Goal: Task Accomplishment & Management: Use online tool/utility

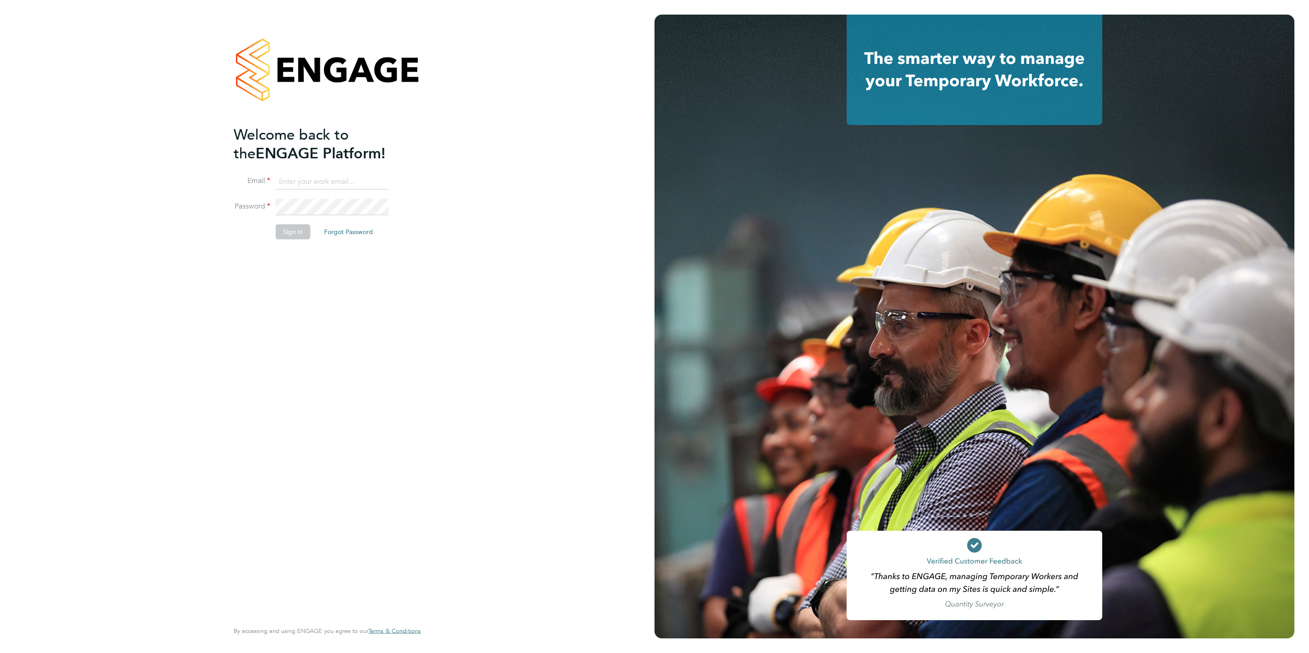
type input "[PERSON_NAME][EMAIL_ADDRESS][DOMAIN_NAME]"
click at [299, 243] on li "Sign In Forgot Password" at bounding box center [323, 237] width 178 height 24
click at [302, 234] on button "Sign In" at bounding box center [293, 232] width 35 height 15
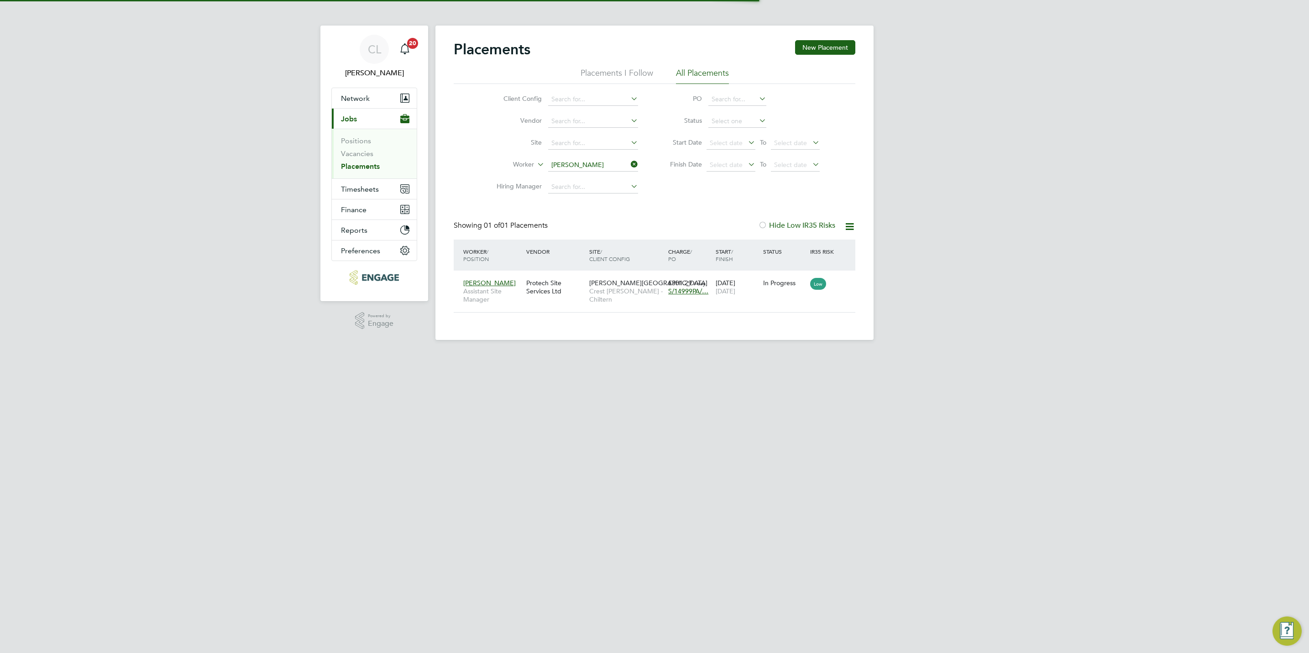
scroll to position [9, 43]
click at [363, 192] on span "Timesheets" at bounding box center [360, 189] width 38 height 9
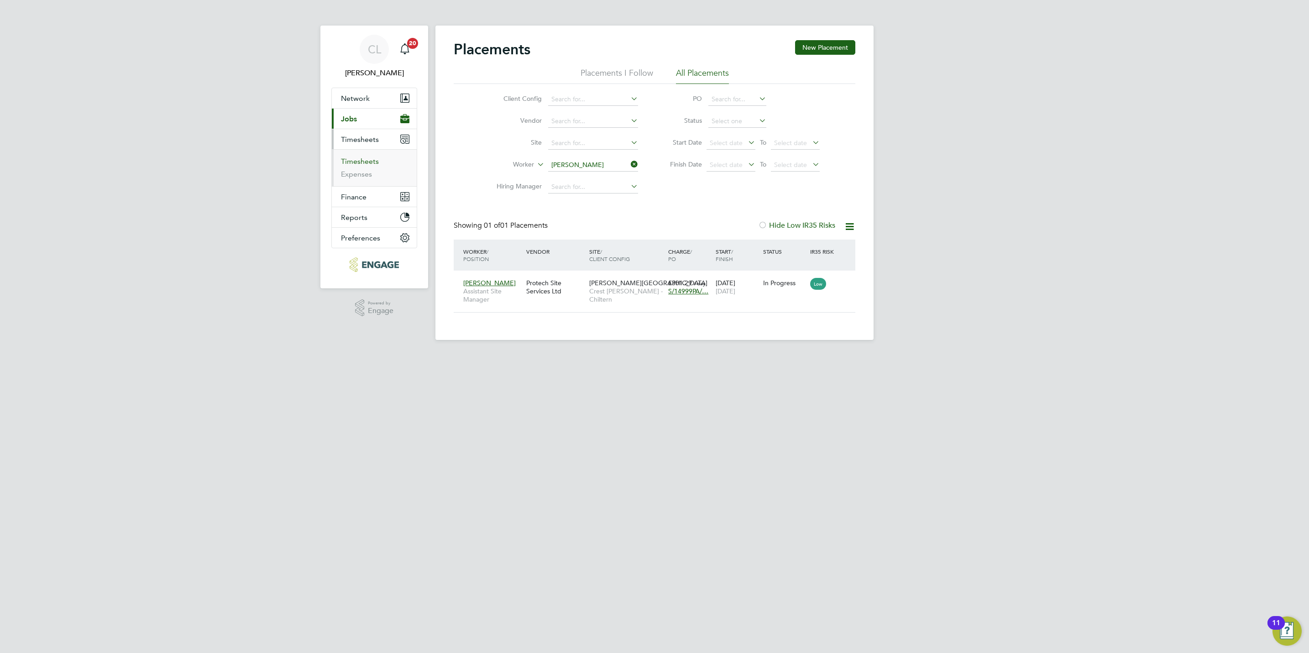
click at [362, 165] on link "Timesheets" at bounding box center [360, 161] width 38 height 9
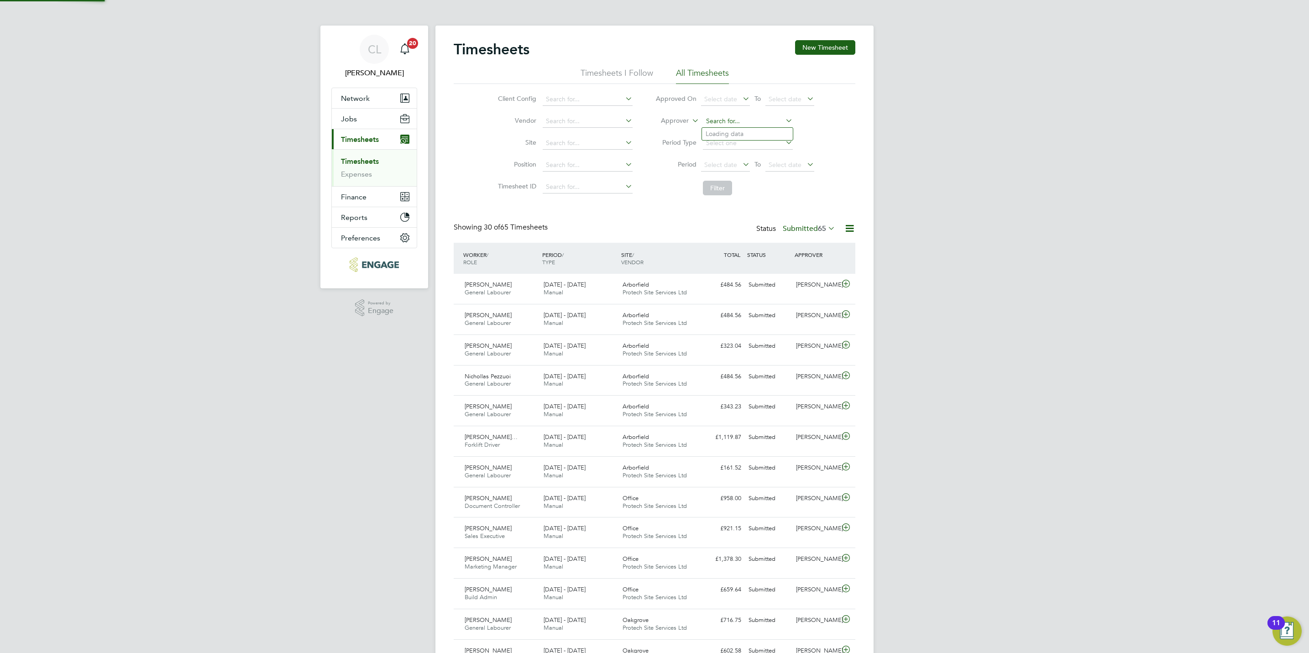
click at [737, 121] on input at bounding box center [748, 121] width 90 height 13
click at [725, 136] on li "Lisa Benbrook" at bounding box center [747, 134] width 91 height 12
type input "Lisa Benbrook"
click at [714, 191] on button "Filter" at bounding box center [717, 188] width 29 height 15
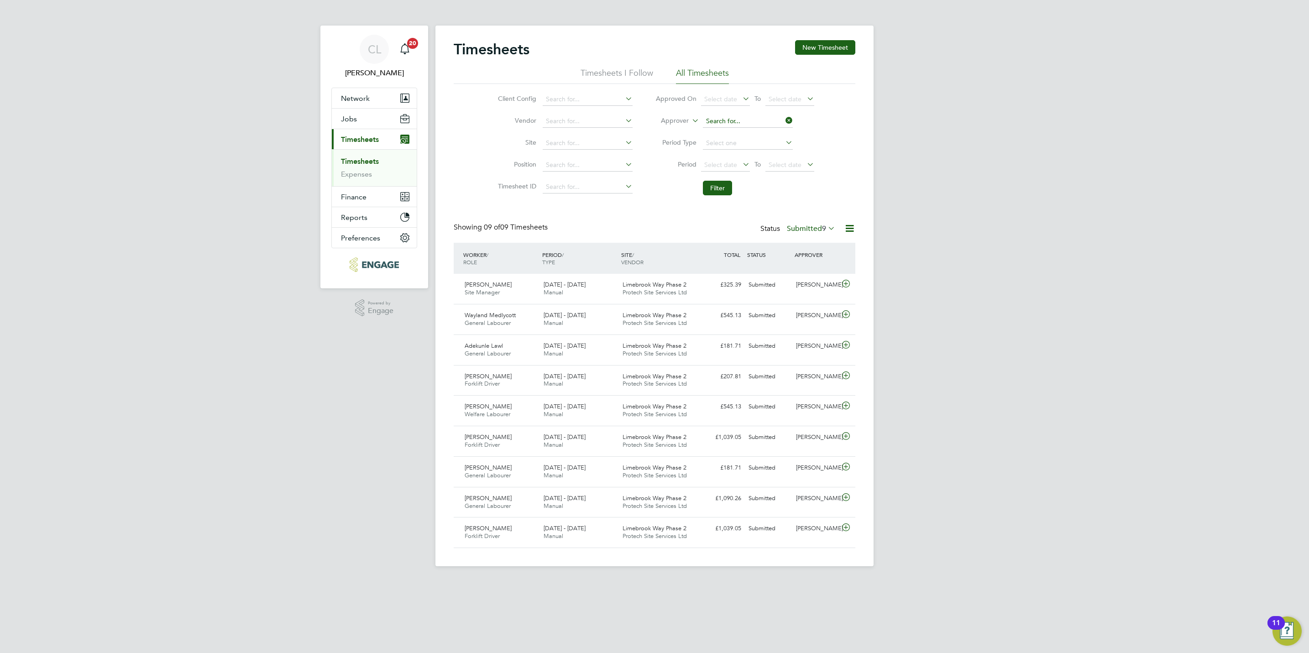
click at [732, 121] on input at bounding box center [748, 121] width 90 height 13
click at [749, 140] on li "Lee Wale" at bounding box center [747, 134] width 91 height 12
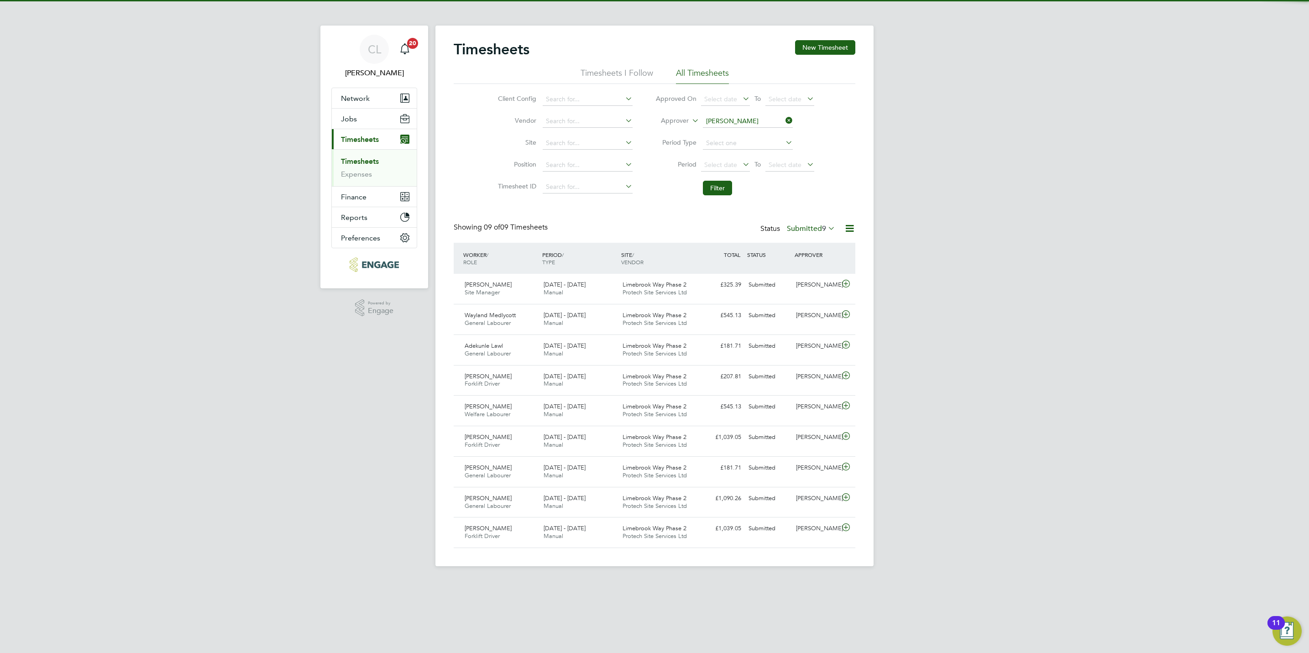
type input "Lee Wale"
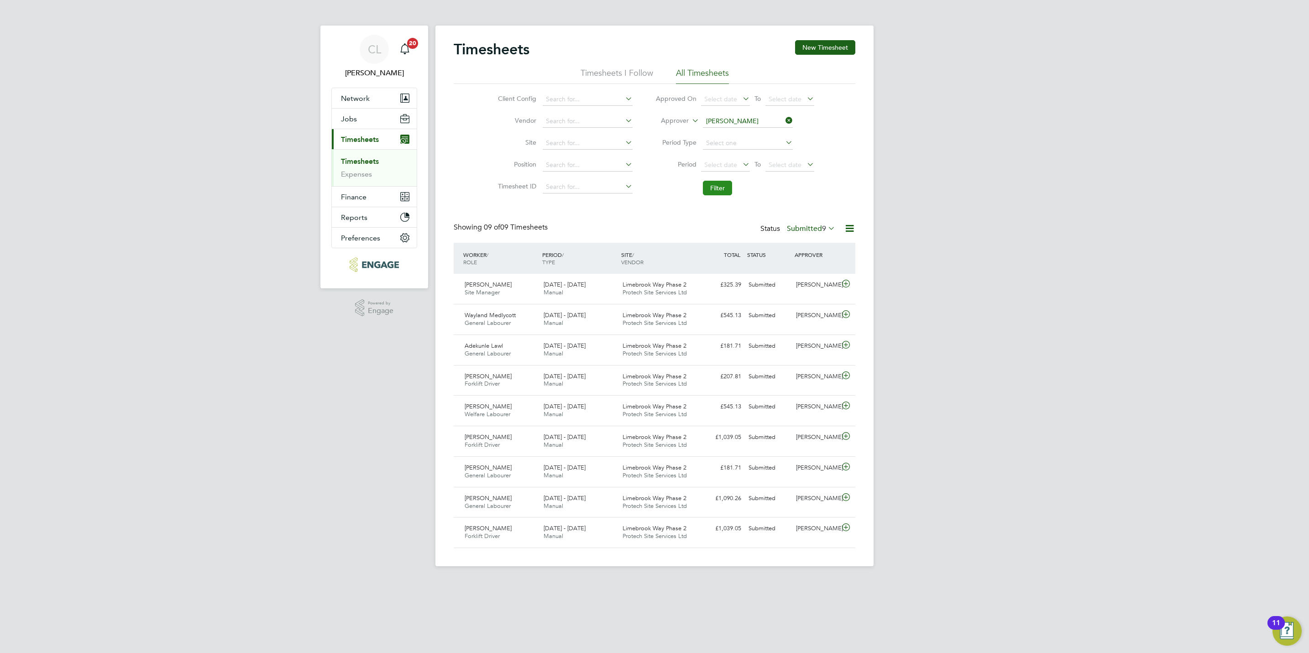
click at [722, 183] on button "Filter" at bounding box center [717, 188] width 29 height 15
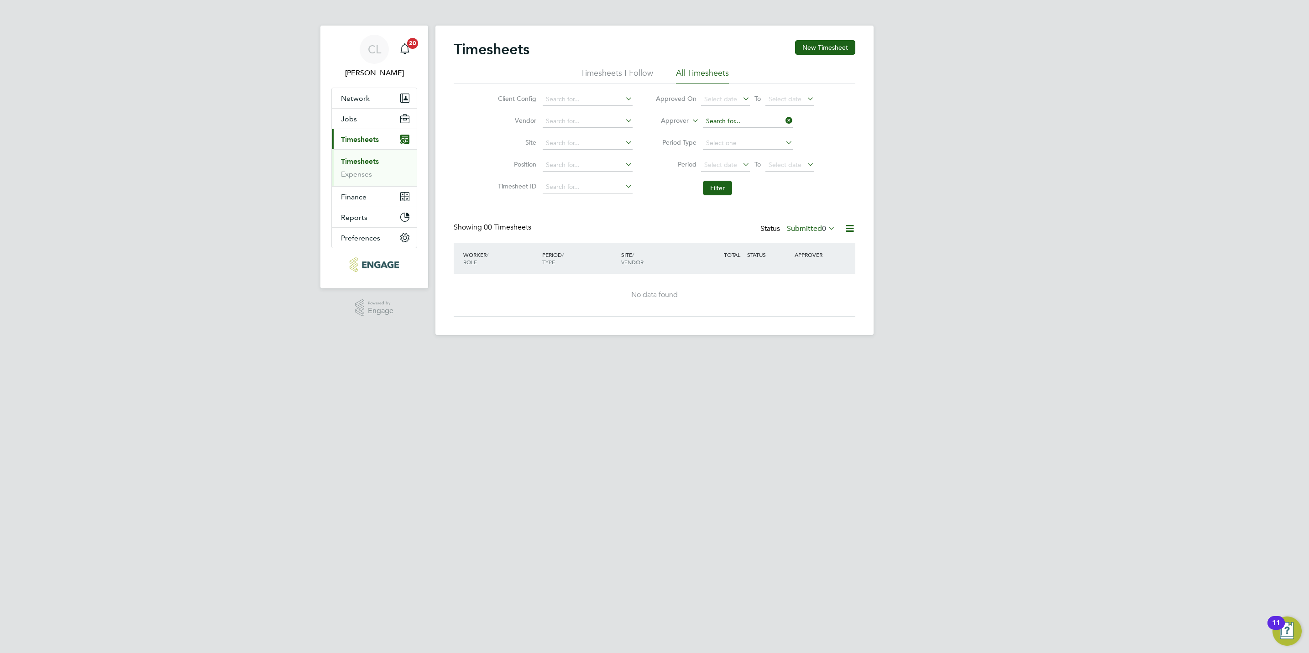
click at [748, 121] on input at bounding box center [748, 121] width 90 height 13
click at [747, 145] on li "Stef an Fernandez" at bounding box center [747, 147] width 91 height 12
type input "Stefan Fernandez"
click at [716, 190] on button "Filter" at bounding box center [717, 188] width 29 height 15
